Goal: Information Seeking & Learning: Compare options

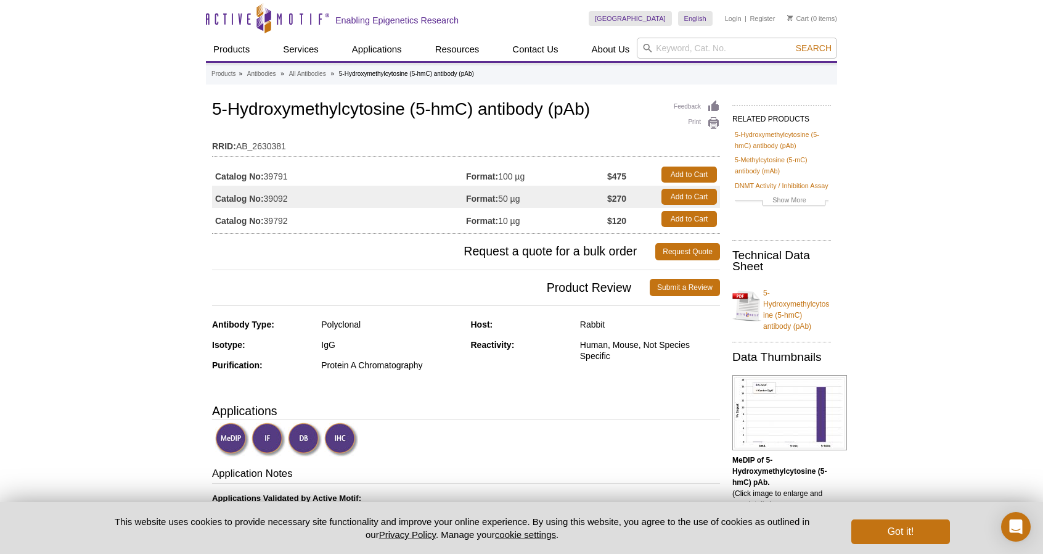
drag, startPoint x: 498, startPoint y: 176, endPoint x: 538, endPoint y: 176, distance: 39.5
click at [538, 176] on td "Format: 100 µg" at bounding box center [536, 174] width 141 height 22
drag, startPoint x: 264, startPoint y: 174, endPoint x: 293, endPoint y: 172, distance: 29.0
click at [293, 172] on td "Catalog No: 39791" at bounding box center [339, 174] width 254 height 22
copy td "39791"
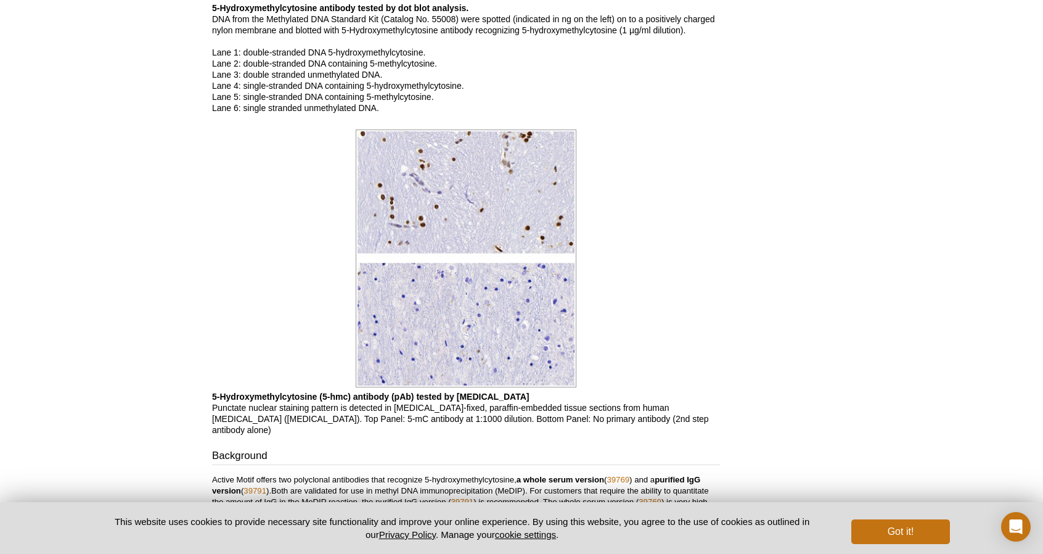
scroll to position [1603, 0]
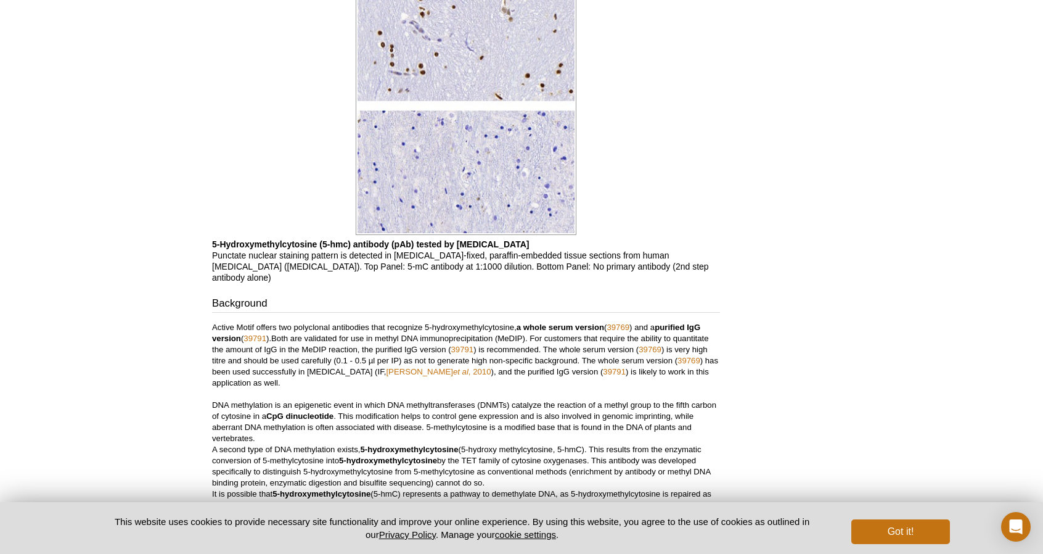
click at [522, 322] on b "a whole serum version" at bounding box center [561, 326] width 88 height 9
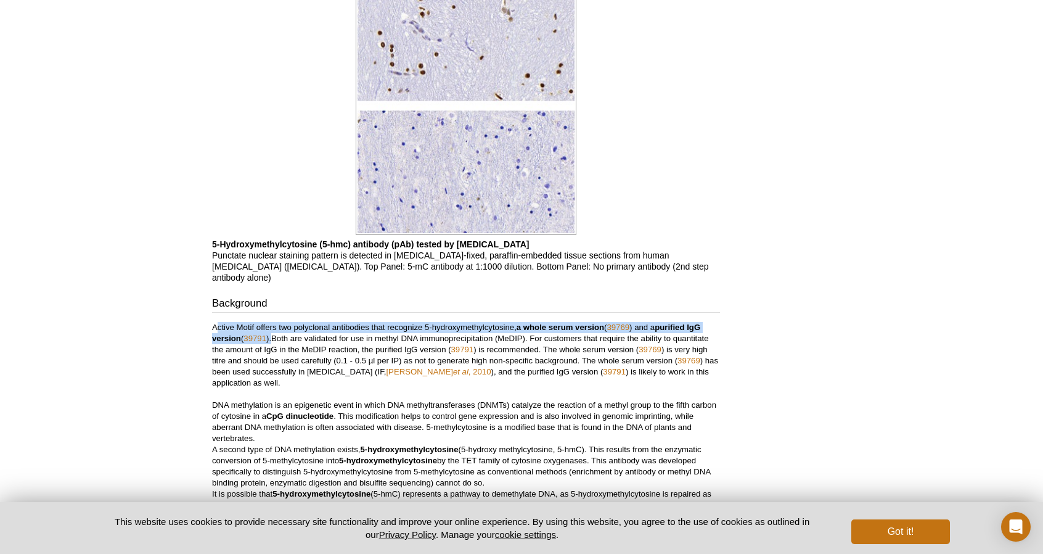
drag, startPoint x: 218, startPoint y: 309, endPoint x: 273, endPoint y: 327, distance: 57.9
click at [273, 327] on p "Active Motif offers two polyclonal antibodies that recognize 5-hydroxymethylcyt…" at bounding box center [466, 416] width 508 height 189
copy p "ctive Motif offers two polyclonal antibodies that recognize 5-hydroxymethylcyto…"
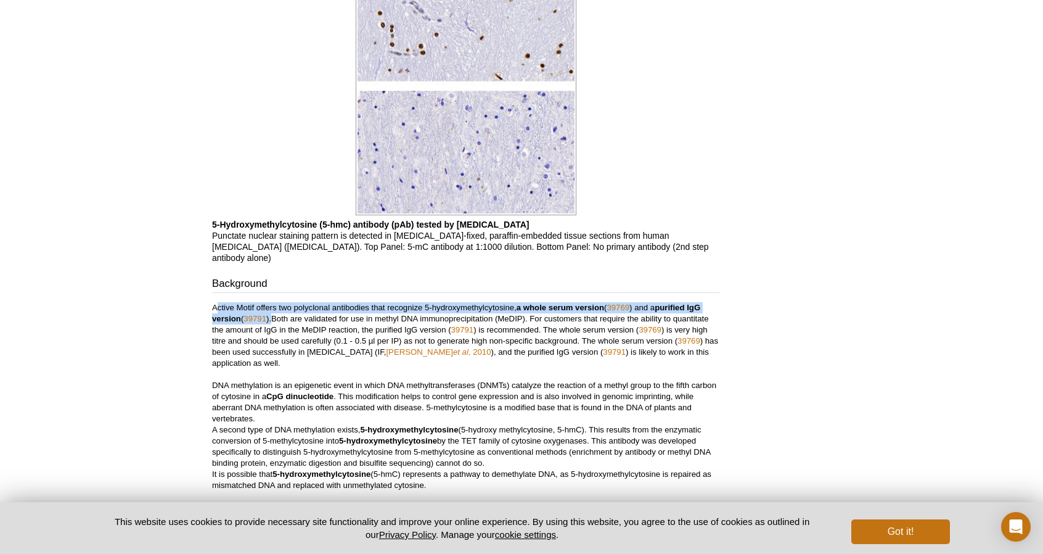
scroll to position [1665, 0]
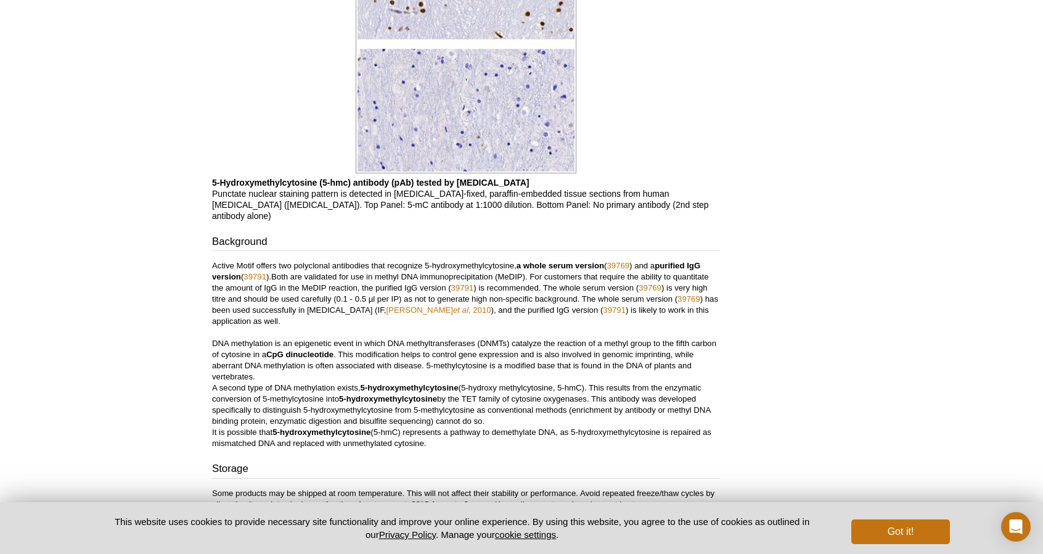
click at [515, 277] on p "Active Motif offers two polyclonal antibodies that recognize 5-hydroxymethylcyt…" at bounding box center [466, 354] width 508 height 189
click at [618, 261] on link "39769" at bounding box center [618, 265] width 23 height 9
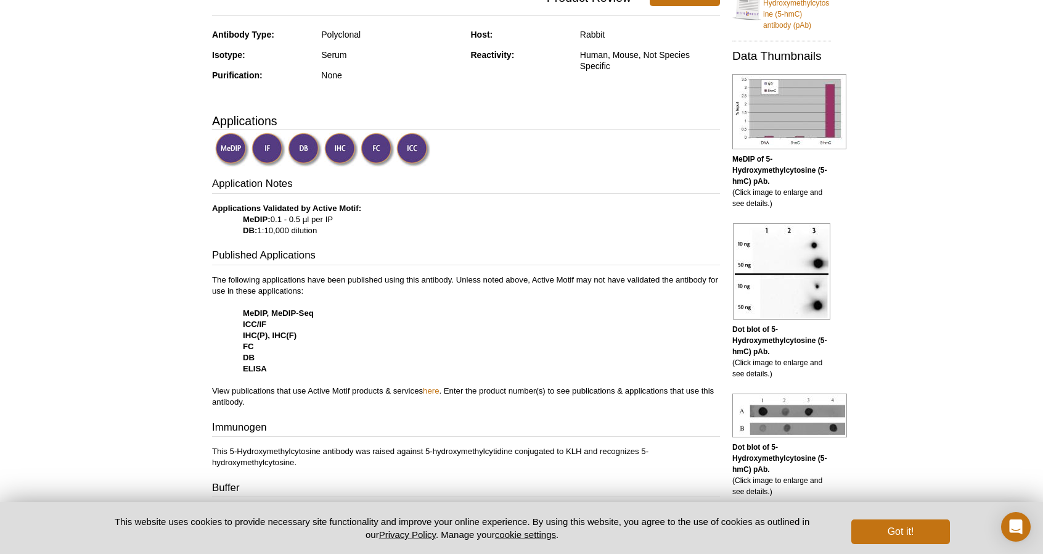
scroll to position [290, 0]
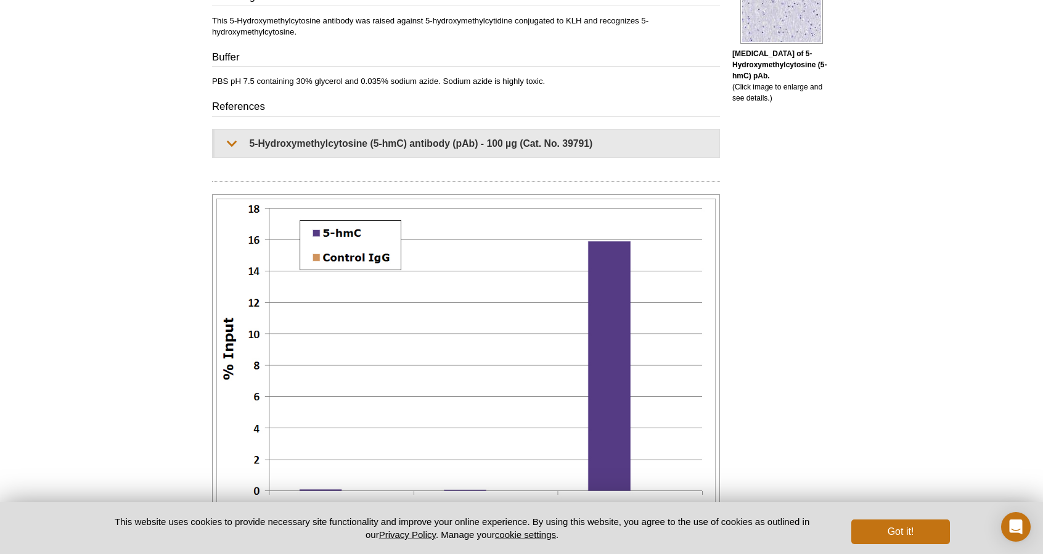
scroll to position [724, 0]
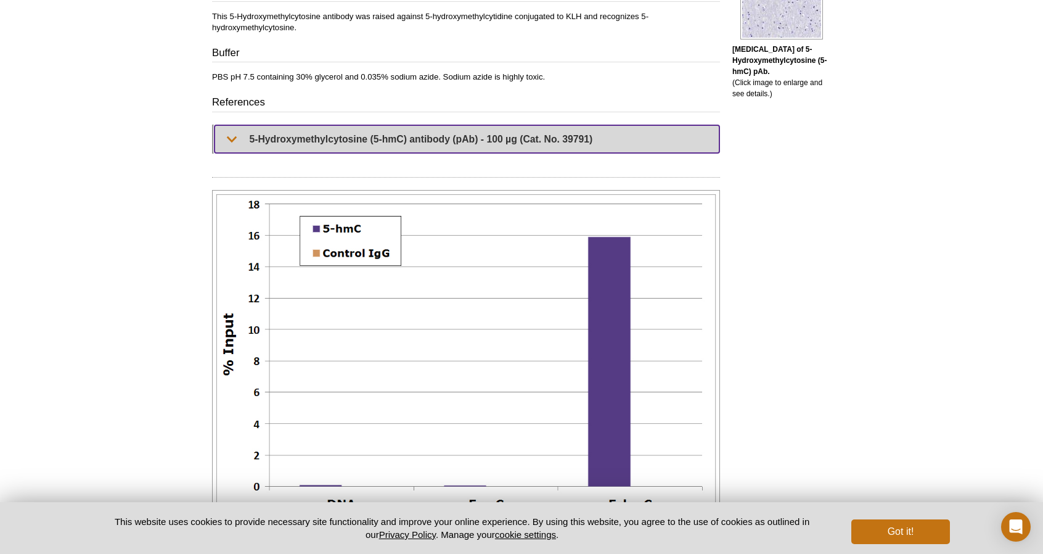
click at [448, 139] on summary "5-Hydroxymethylcytosine (5-hmC) antibody (pAb) - 100 µg (Cat. No. 39791)" at bounding box center [467, 139] width 505 height 28
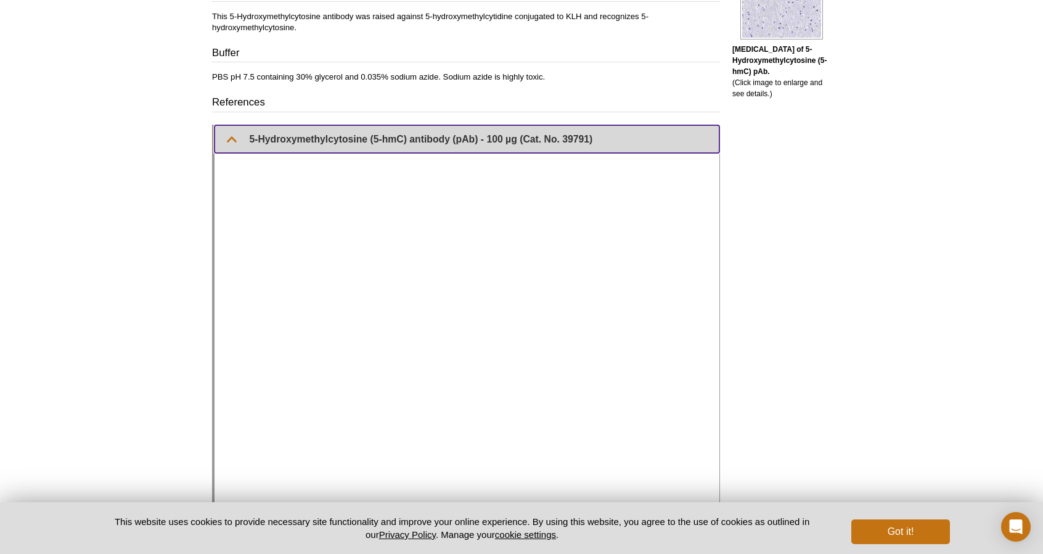
click at [448, 140] on summary "5-Hydroxymethylcytosine (5-hmC) antibody (pAb) - 100 µg (Cat. No. 39791)" at bounding box center [467, 139] width 505 height 28
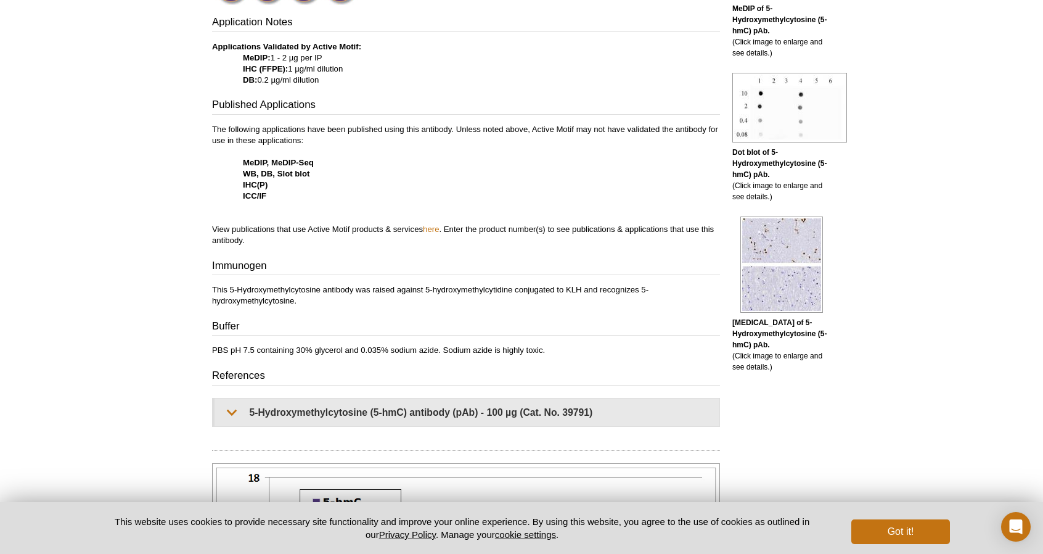
scroll to position [293, 0]
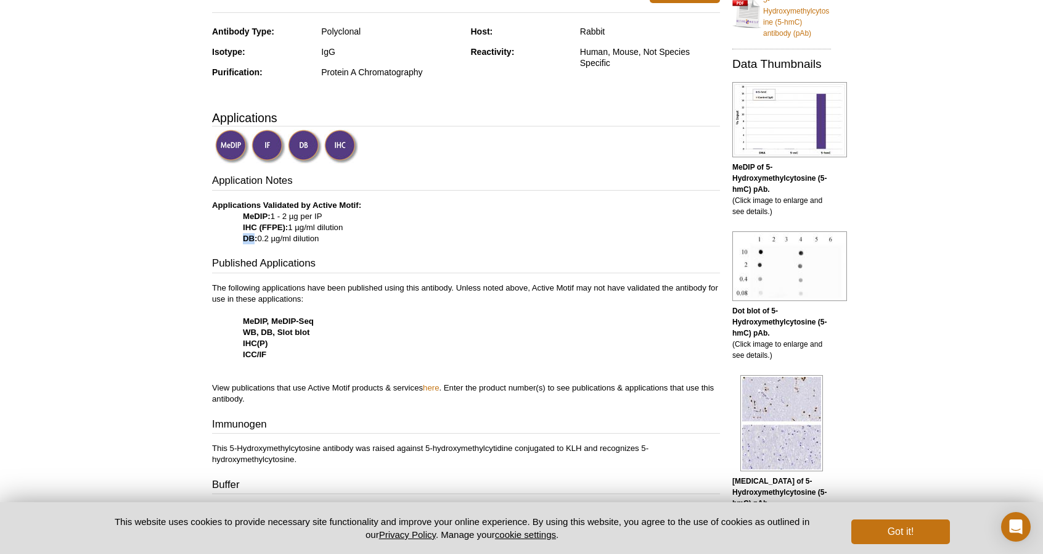
drag, startPoint x: 241, startPoint y: 237, endPoint x: 252, endPoint y: 237, distance: 11.1
click at [252, 237] on p "Applications Validated by Active Motif: MeDIP: 1 - 2 µg per IP IHC (FFPE): 1 µg…" at bounding box center [466, 222] width 508 height 44
copy strong "DB"
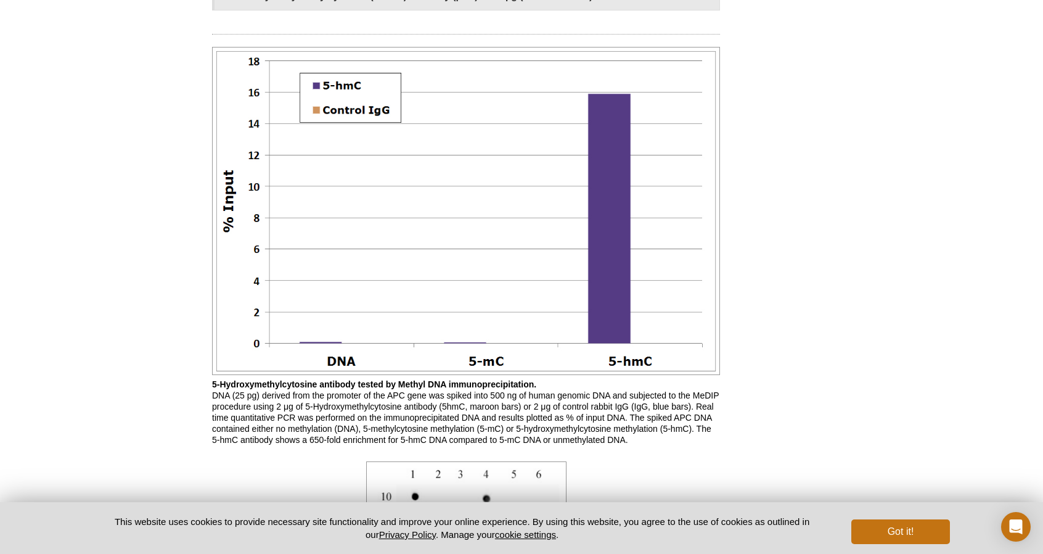
scroll to position [909, 0]
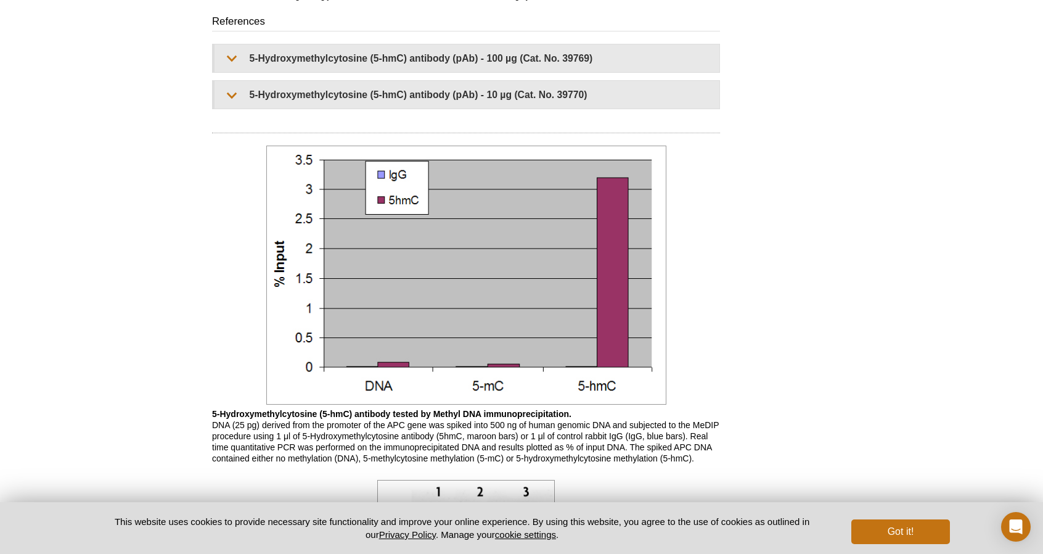
scroll to position [801, 0]
